Goal: Task Accomplishment & Management: Complete application form

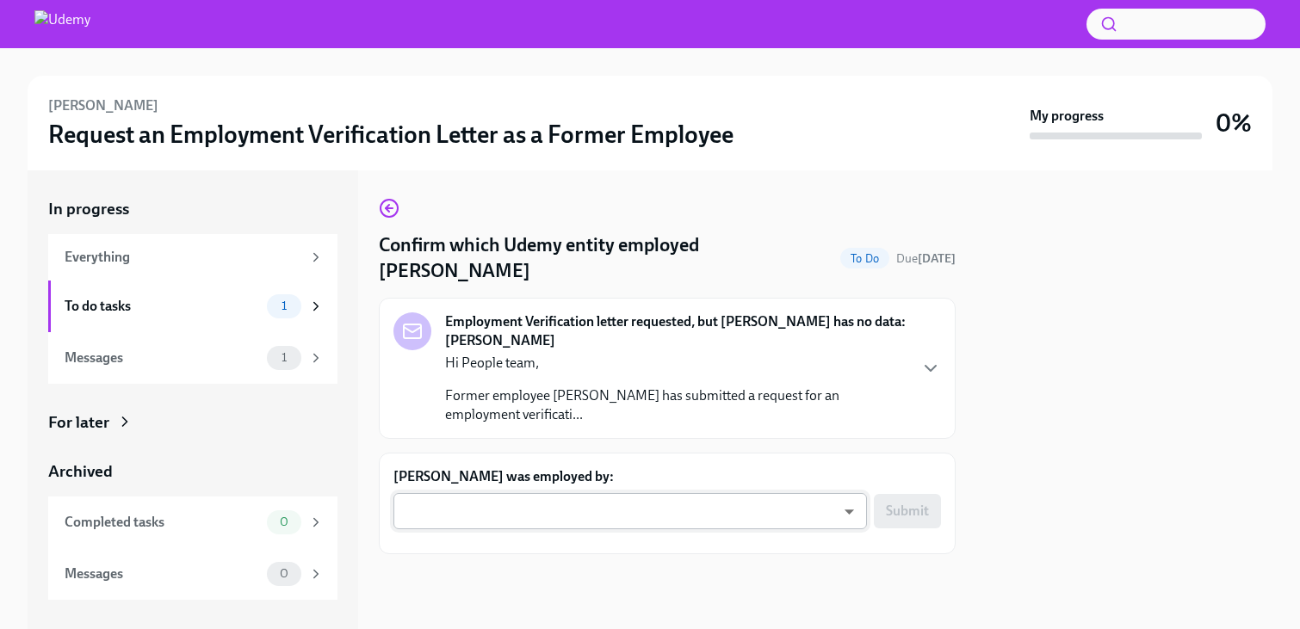
click at [770, 508] on body "Kenan Sevindik Request an Employment Verification Letter as a Former Employee M…" at bounding box center [650, 314] width 1300 height 629
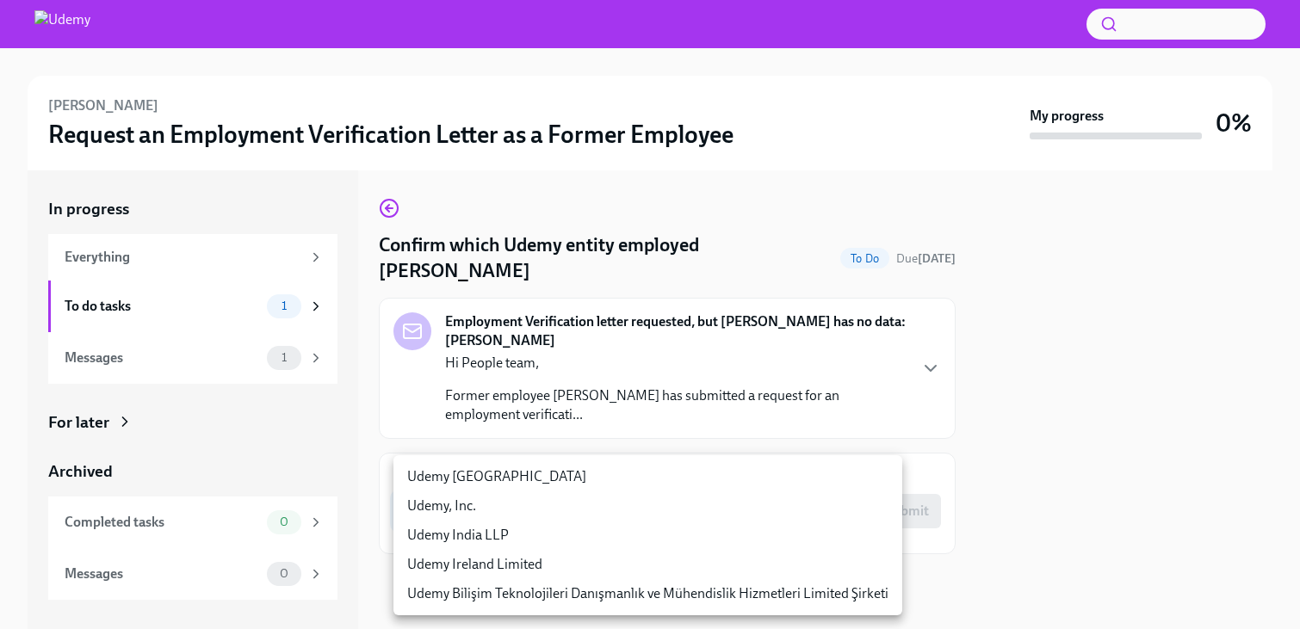
click at [776, 597] on li "Udemy Bilişim Teknolojileri Danışmanlık ve Mühendislik Hizmetleri Limited Şirke…" at bounding box center [647, 593] width 509 height 29
type input "EOJHHQpsb"
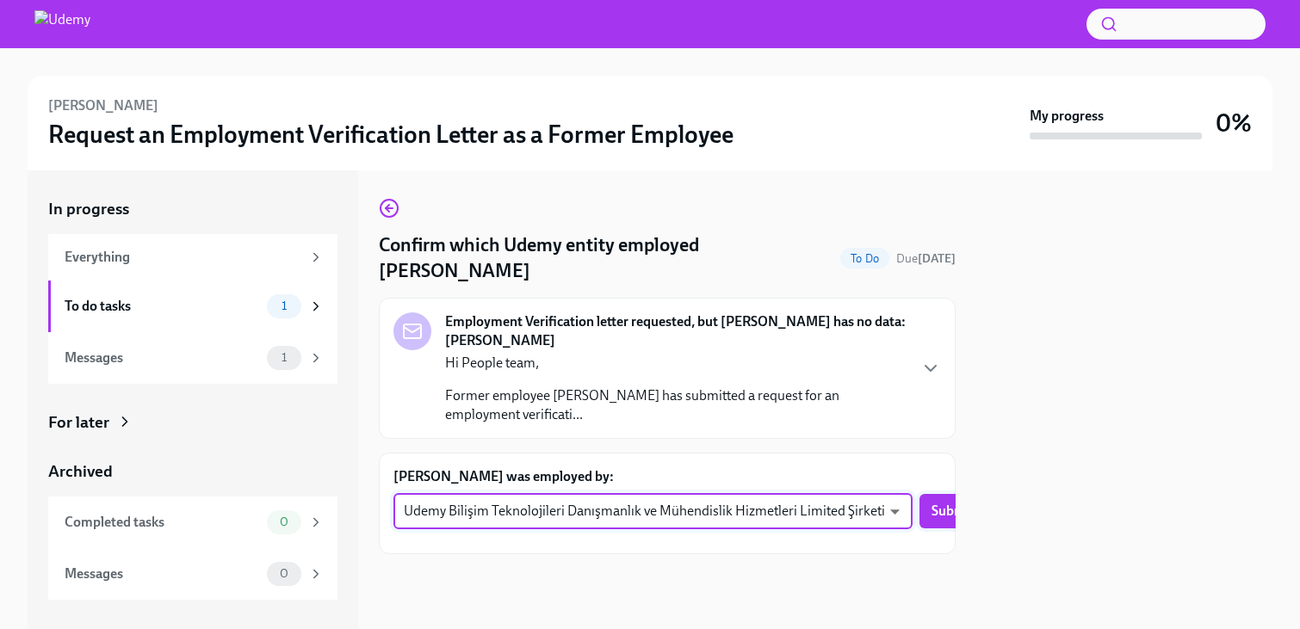
click at [931, 516] on span "Submit" at bounding box center [952, 511] width 43 height 17
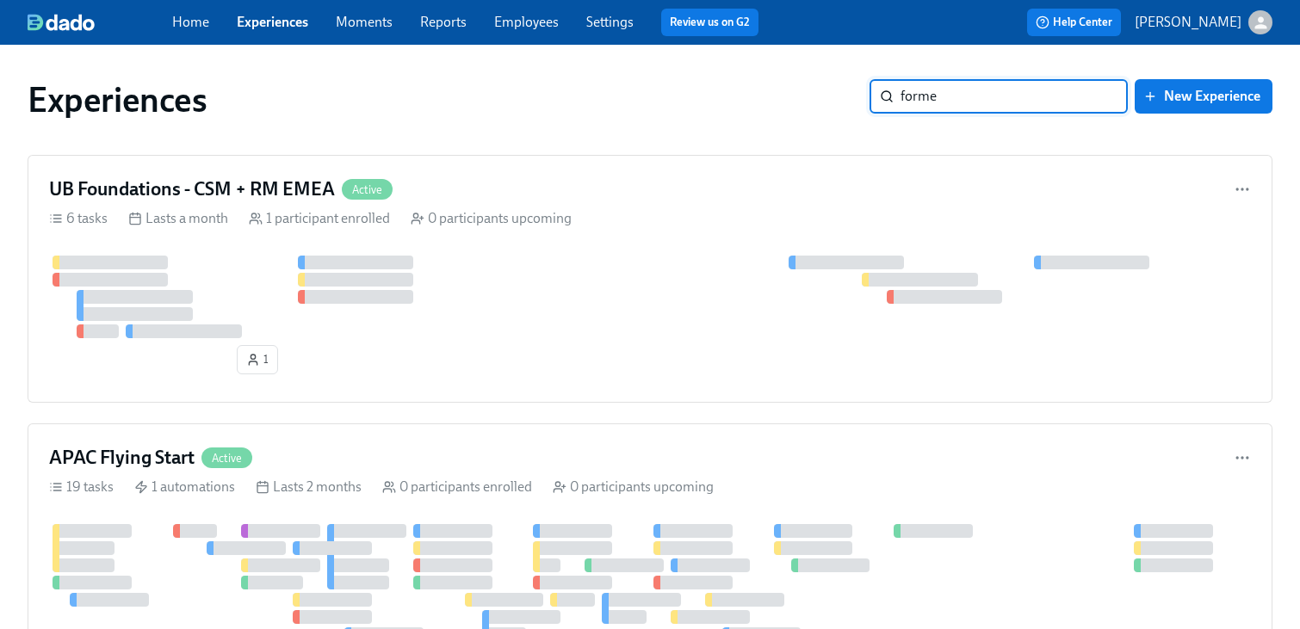
type input "former"
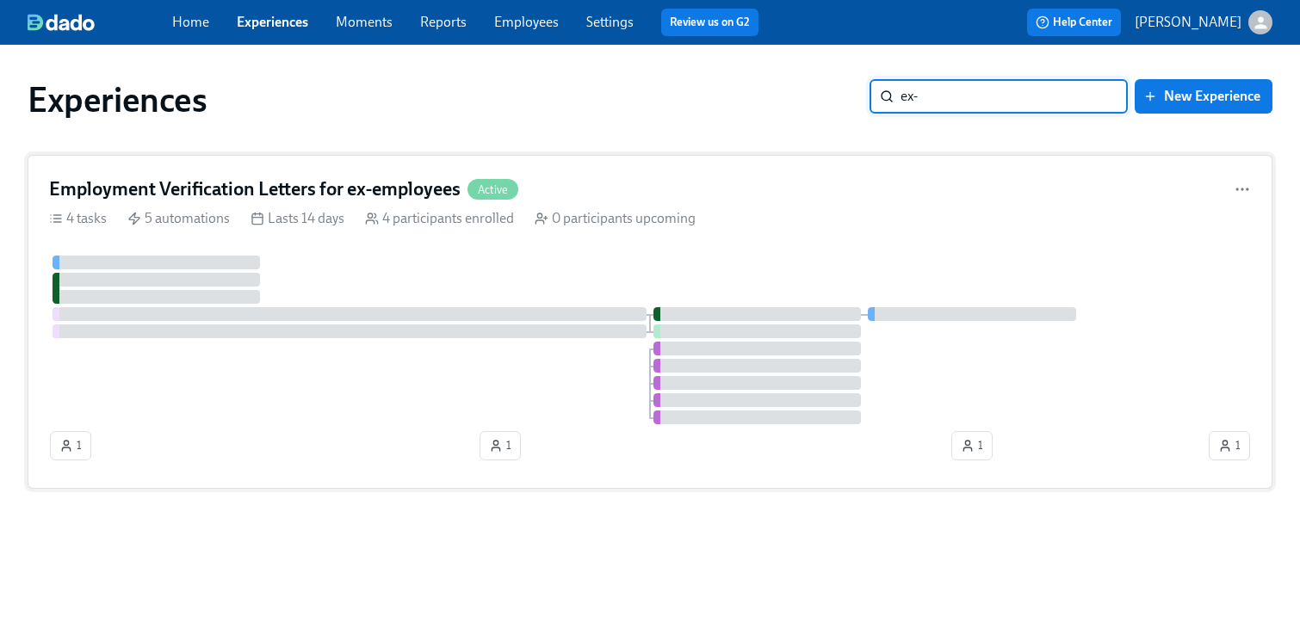
type input "ex-"
click at [203, 194] on h4 "Employment Verification Letters for ex-employees" at bounding box center [254, 189] width 411 height 26
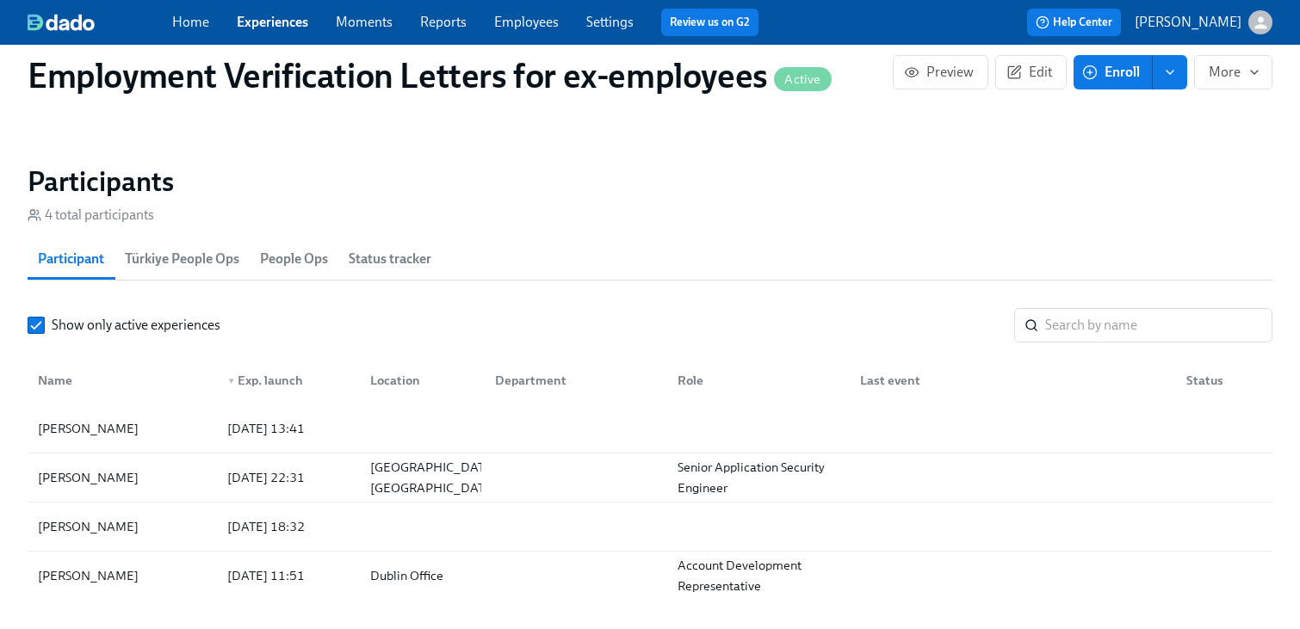
scroll to position [1813, 0]
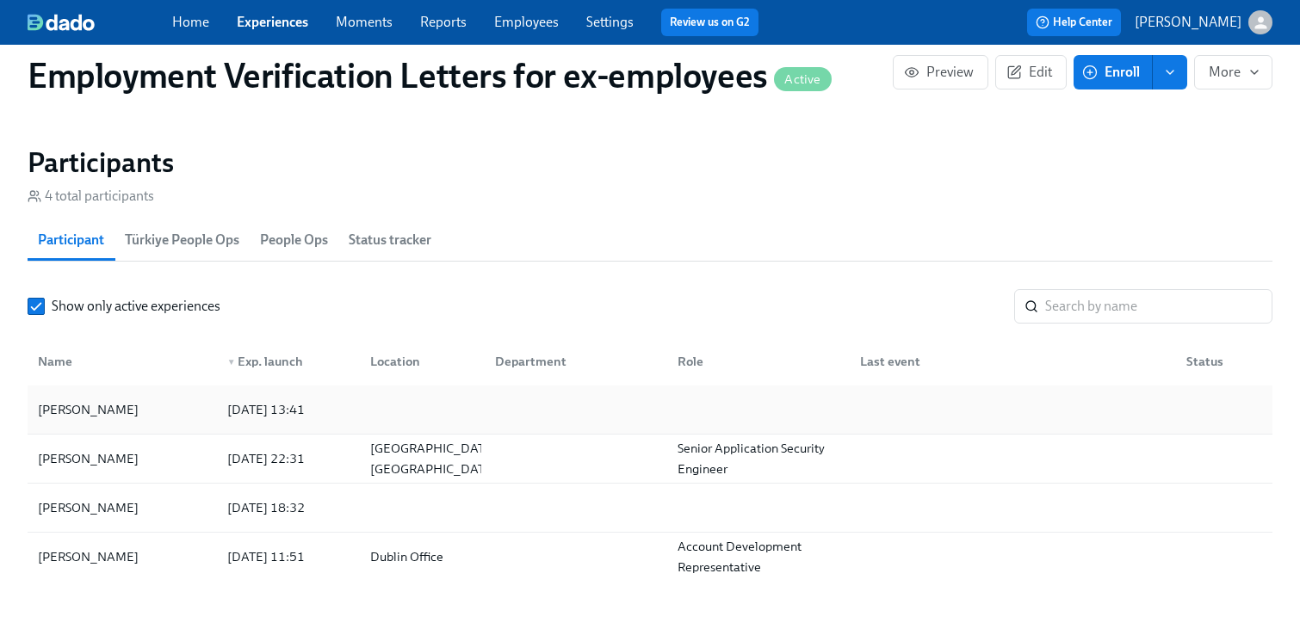
click at [543, 412] on div at bounding box center [572, 410] width 182 height 34
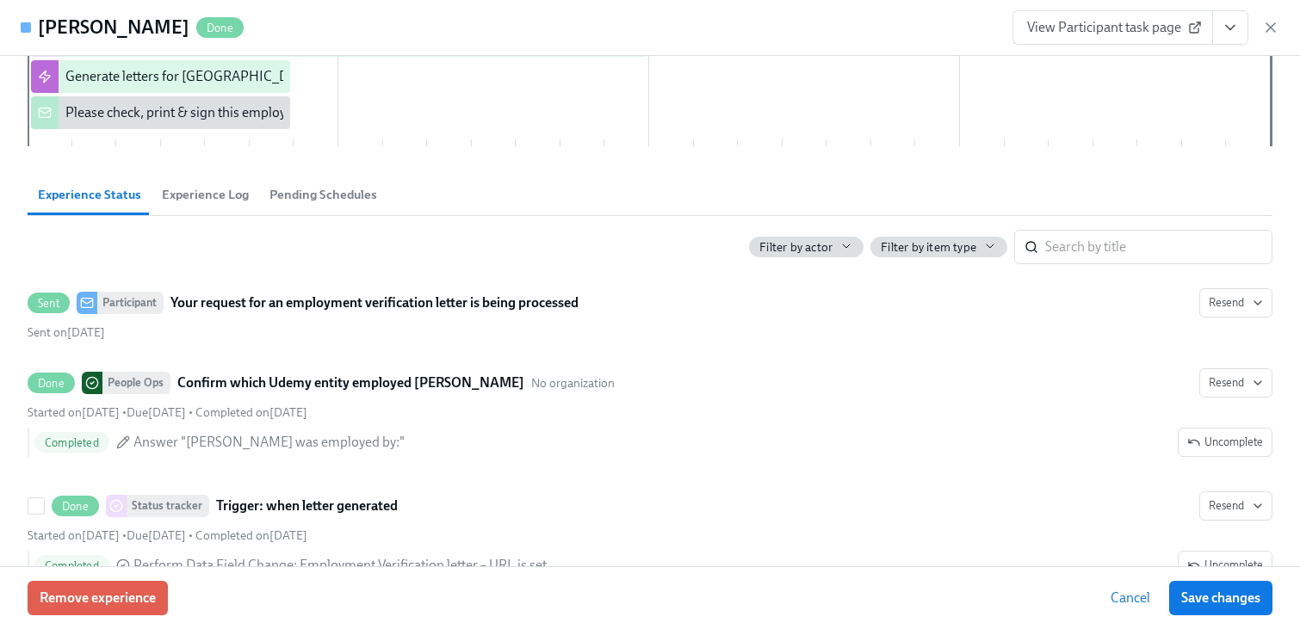
scroll to position [330, 0]
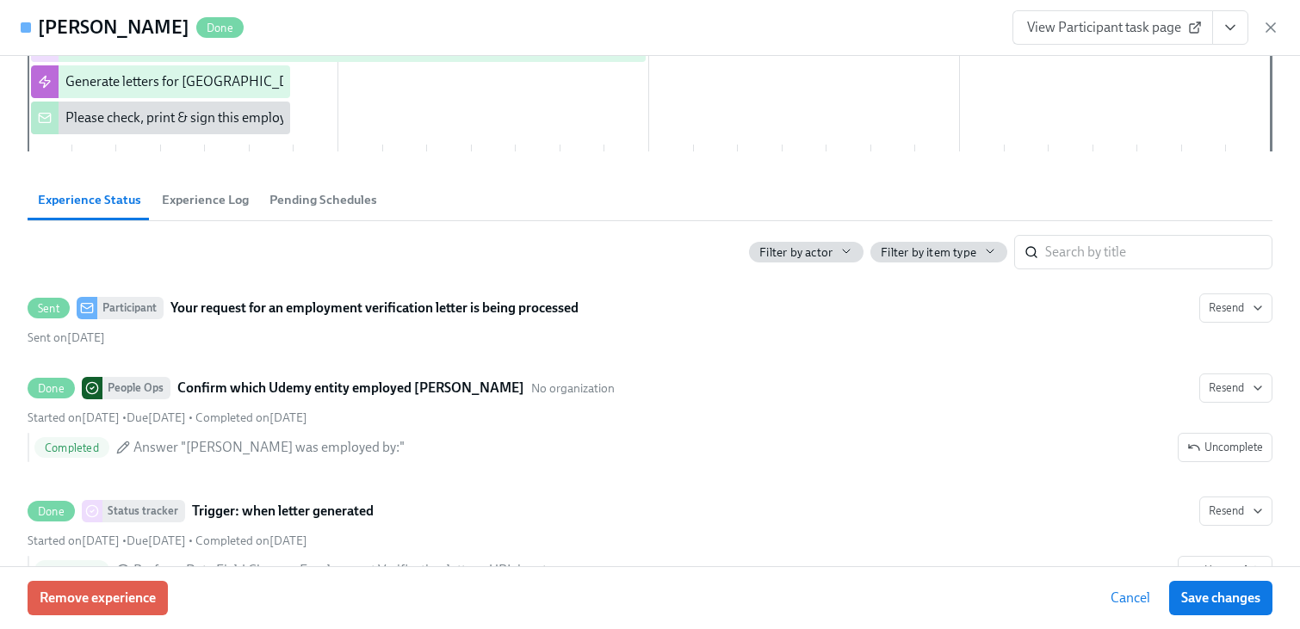
click at [212, 203] on span "Experience Log" at bounding box center [205, 200] width 87 height 20
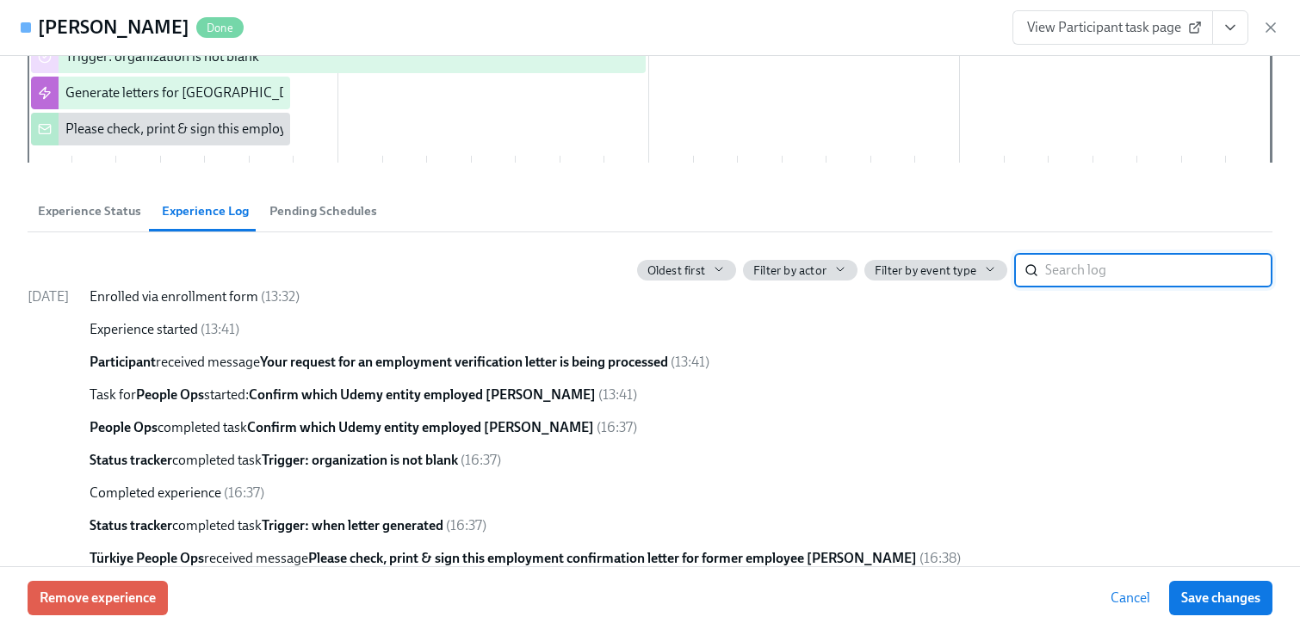
scroll to position [341, 0]
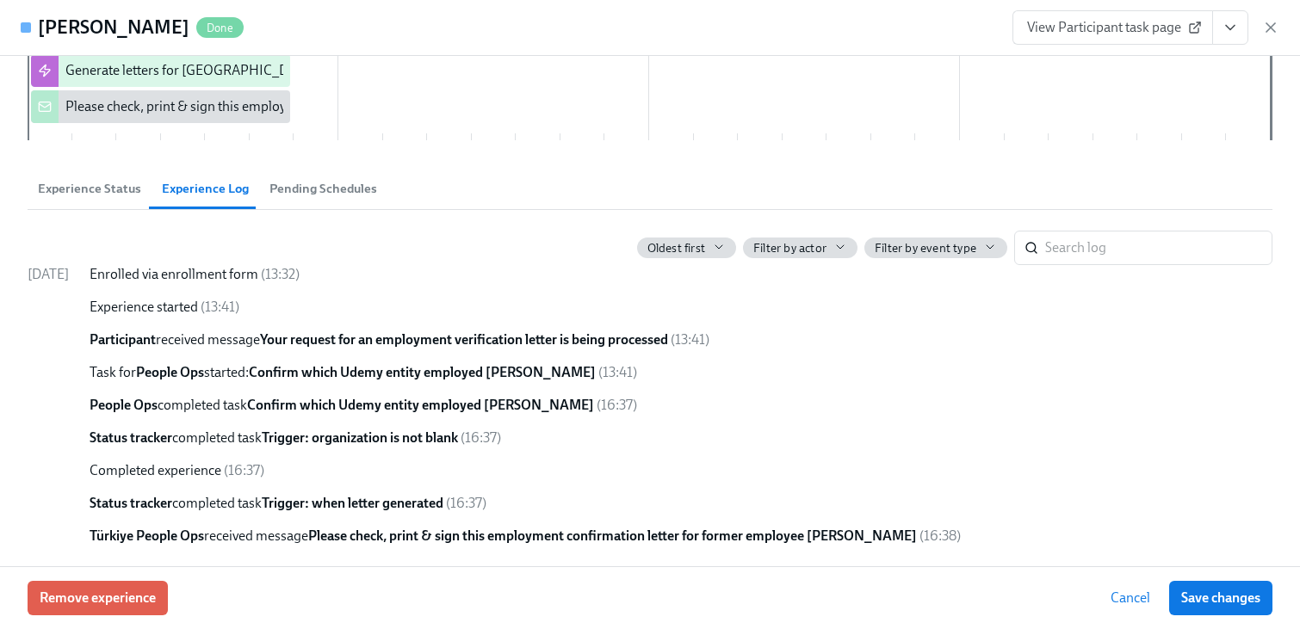
click at [111, 188] on span "Experience Status" at bounding box center [89, 189] width 103 height 20
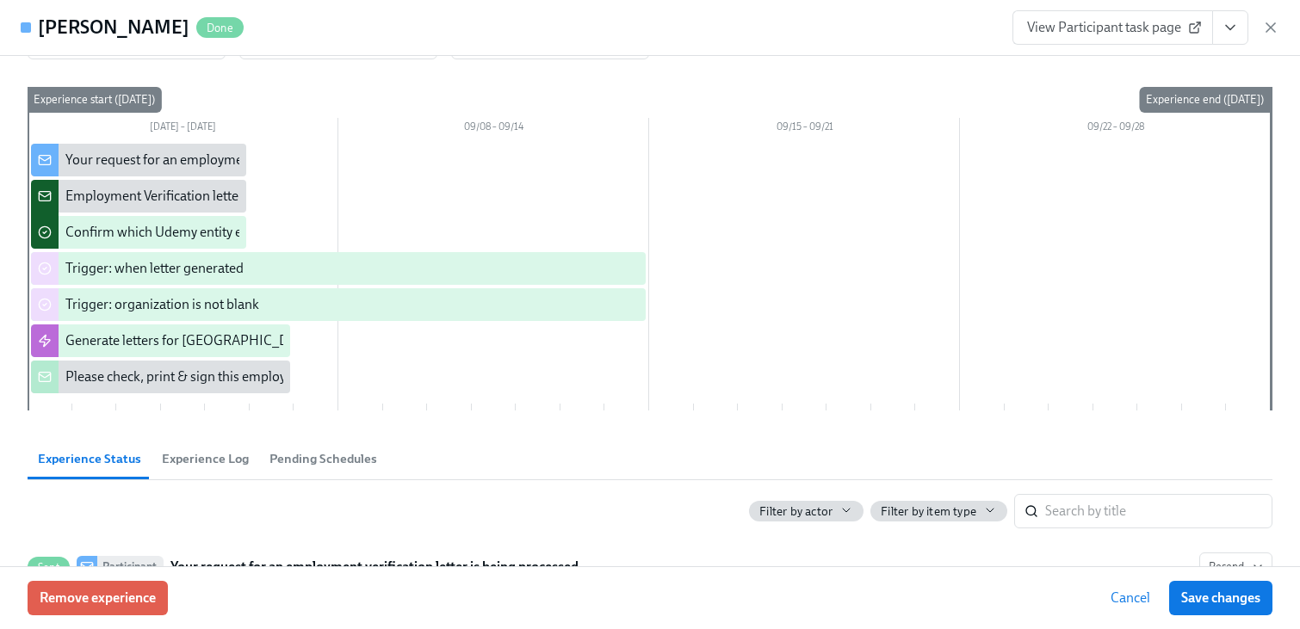
scroll to position [0, 0]
